Goal: Task Accomplishment & Management: Manage account settings

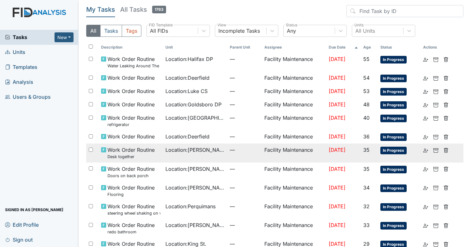
click at [237, 150] on span "—" at bounding box center [244, 150] width 29 height 8
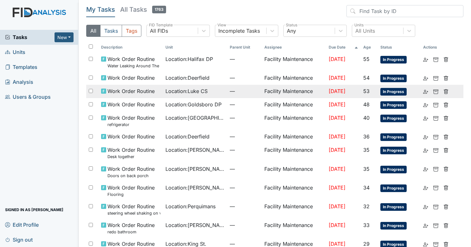
click at [204, 92] on span "Location : Luke CS" at bounding box center [186, 91] width 42 height 8
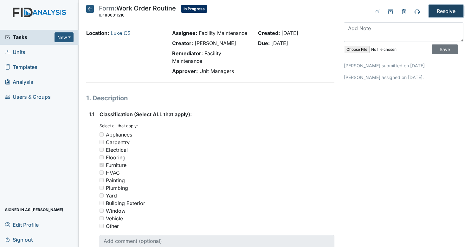
click at [439, 11] on input "Resolve" at bounding box center [446, 11] width 35 height 12
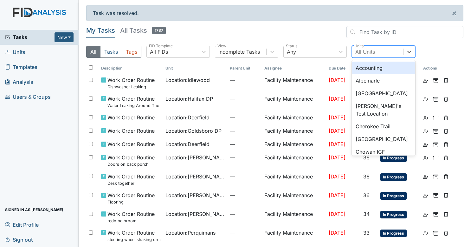
click at [383, 47] on div "All Units" at bounding box center [377, 51] width 51 height 11
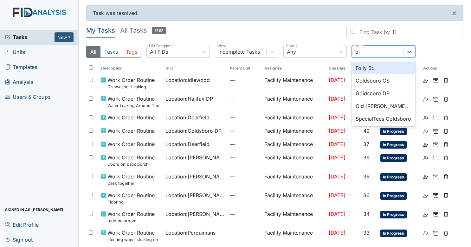
type input "old"
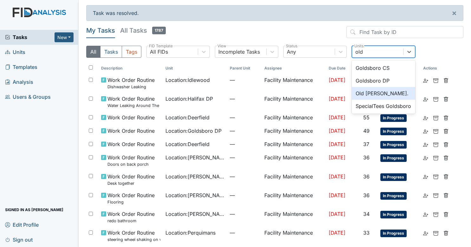
click at [377, 90] on div "Old [PERSON_NAME]." at bounding box center [383, 93] width 63 height 13
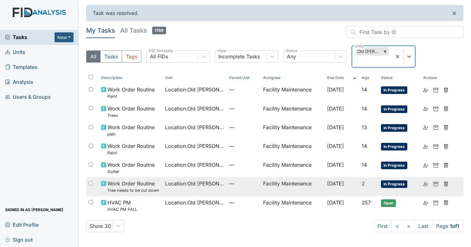
click at [163, 188] on td "Location : Old Roper Rd." at bounding box center [195, 186] width 64 height 19
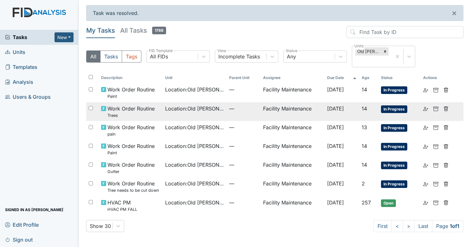
click at [185, 118] on td "Location : Old Roper Rd." at bounding box center [195, 111] width 64 height 19
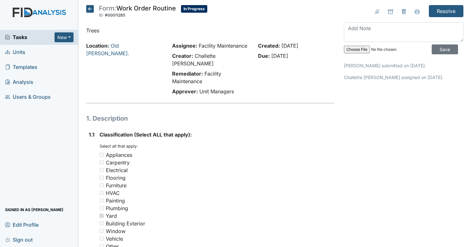
click at [91, 11] on icon at bounding box center [90, 9] width 8 height 8
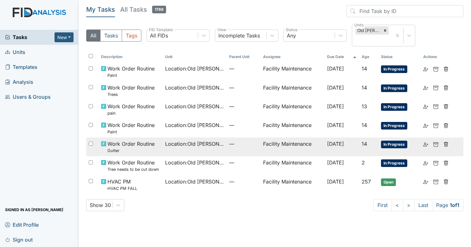
click at [172, 146] on span "Location : Old Roper Rd." at bounding box center [194, 144] width 59 height 8
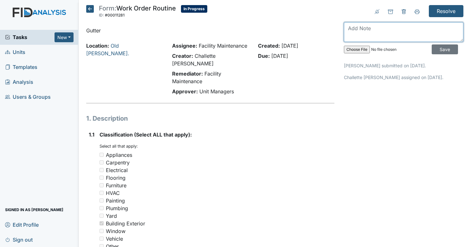
click at [386, 32] on textarea at bounding box center [404, 32] width 120 height 20
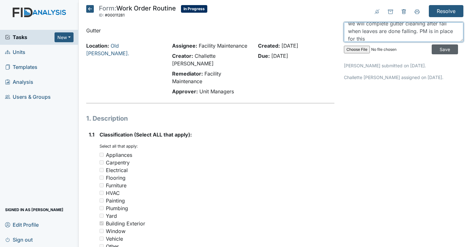
type textarea "we will complete gutter cleaning after fall when leaves are done falling. PM is…"
click at [446, 50] on input "Save" at bounding box center [445, 49] width 26 height 10
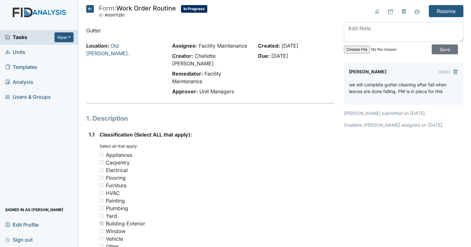
scroll to position [0, 0]
click at [443, 12] on input "Resolve" at bounding box center [446, 11] width 35 height 12
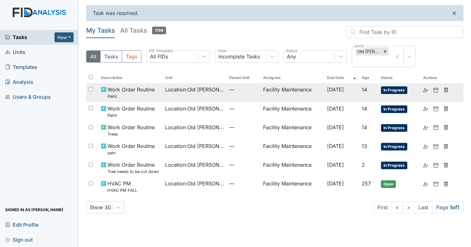
click at [154, 95] on div "Work Order Routine Paint" at bounding box center [130, 93] width 59 height 14
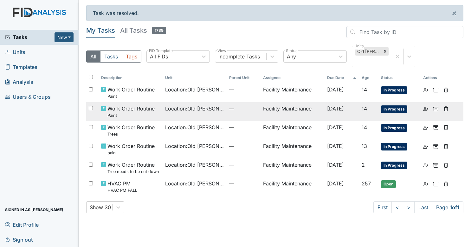
click at [147, 113] on small "Paint" at bounding box center [130, 115] width 47 height 6
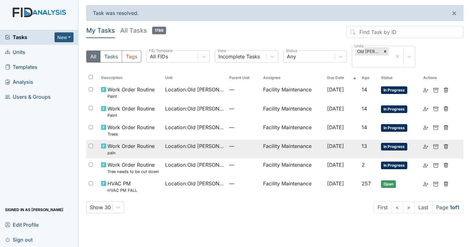
click at [188, 151] on td "Location : [GEOGRAPHIC_DATA][PERSON_NAME]." at bounding box center [195, 148] width 64 height 19
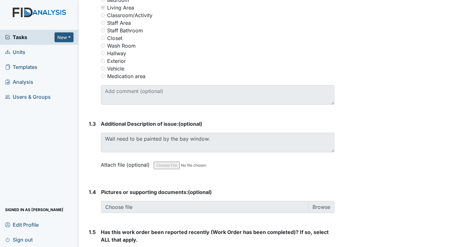
scroll to position [336, 0]
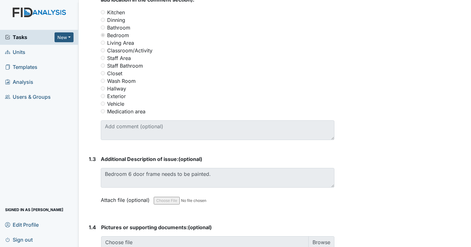
scroll to position [303, 0]
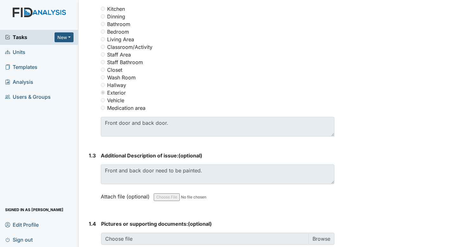
scroll to position [305, 0]
